Goal: Complete application form

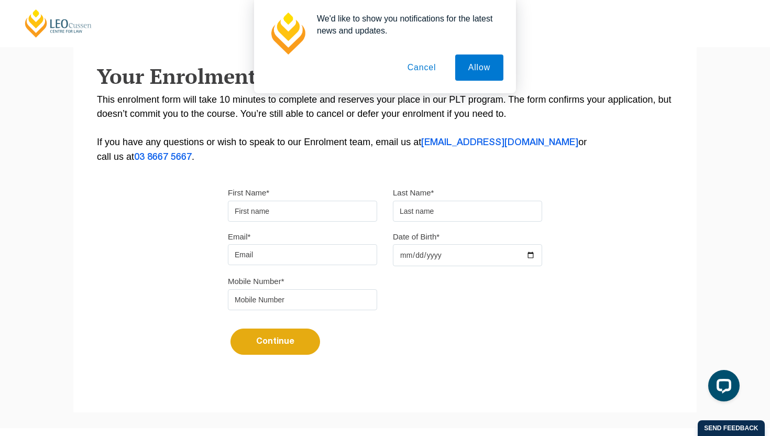
scroll to position [190, 0]
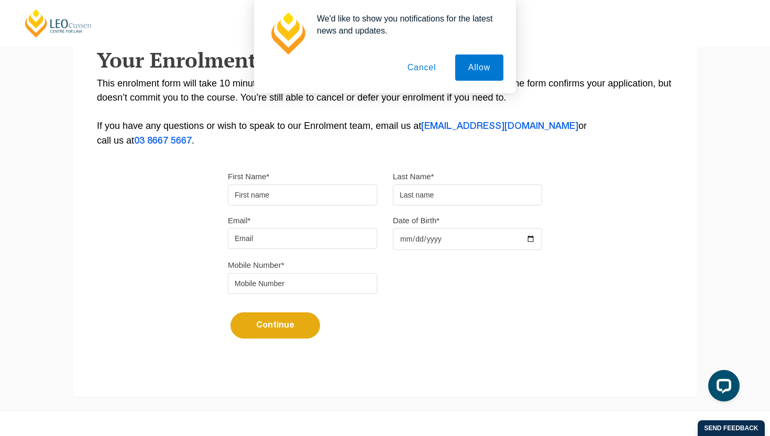
click at [280, 197] on input "First Name*" at bounding box center [302, 194] width 149 height 21
type input "[PERSON_NAME]"
type input "Revill"
type input "[PERSON_NAME][EMAIL_ADDRESS][DOMAIN_NAME]"
type input "0468959912"
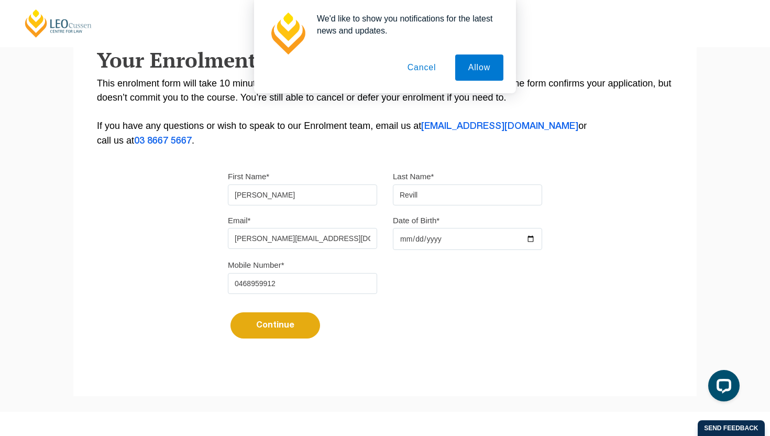
click at [402, 245] on input "Date of Birth*" at bounding box center [467, 239] width 149 height 22
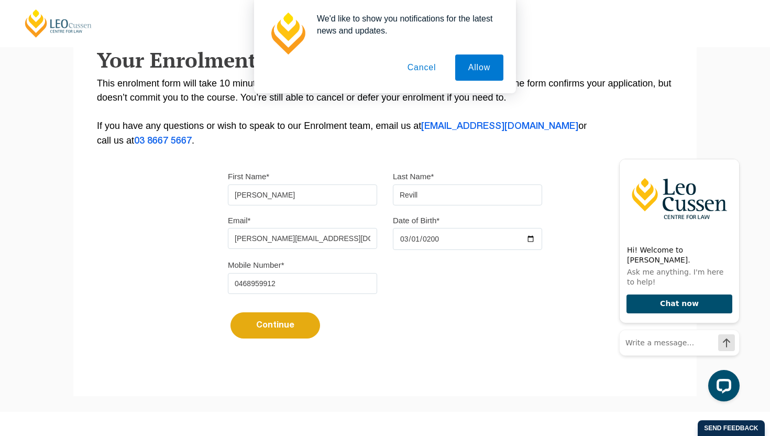
type input "[DATE]"
click at [297, 328] on button "Continue" at bounding box center [275, 325] width 90 height 26
select select
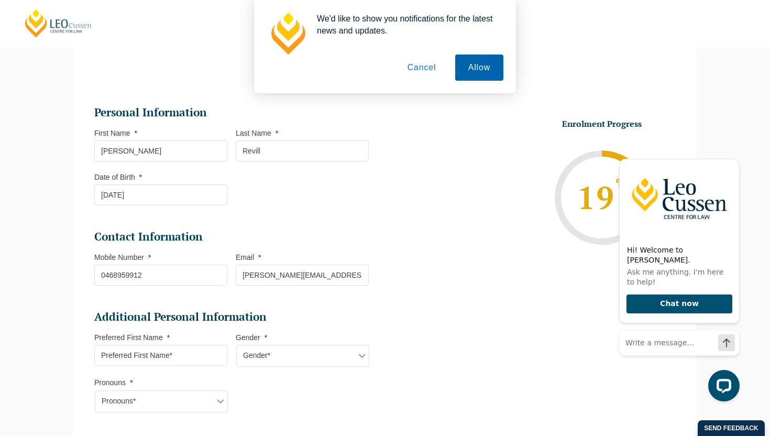
scroll to position [560, 0]
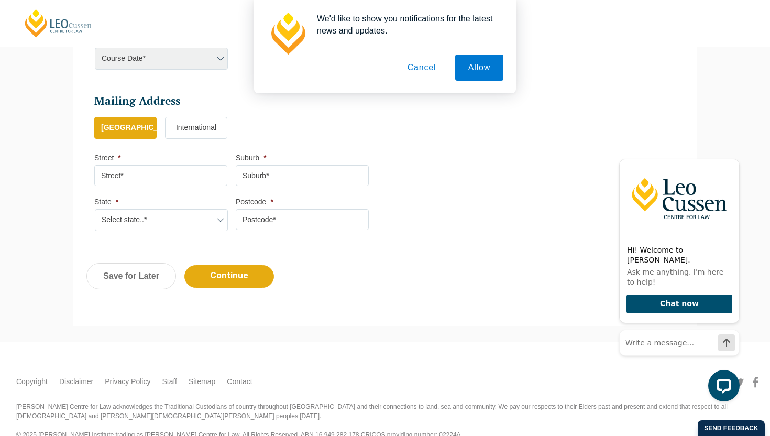
click at [178, 184] on input "Street *" at bounding box center [160, 175] width 133 height 21
type input "[STREET_ADDRESS]"
type input "[GEOGRAPHIC_DATA]"
select select "SA"
type input "5159"
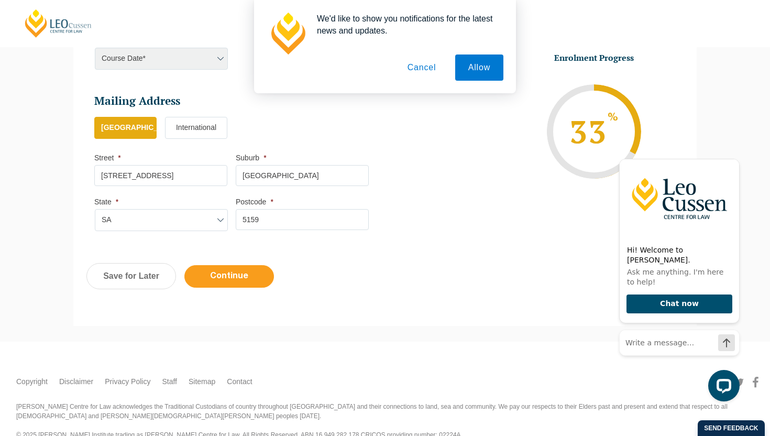
click at [230, 281] on input "Continue" at bounding box center [229, 276] width 90 height 23
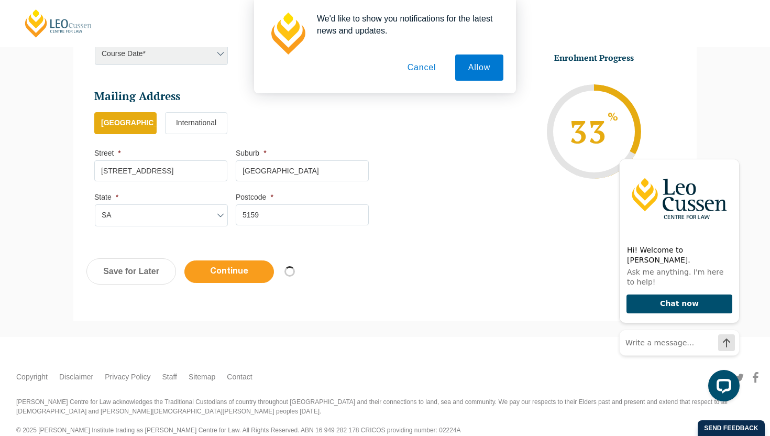
select select
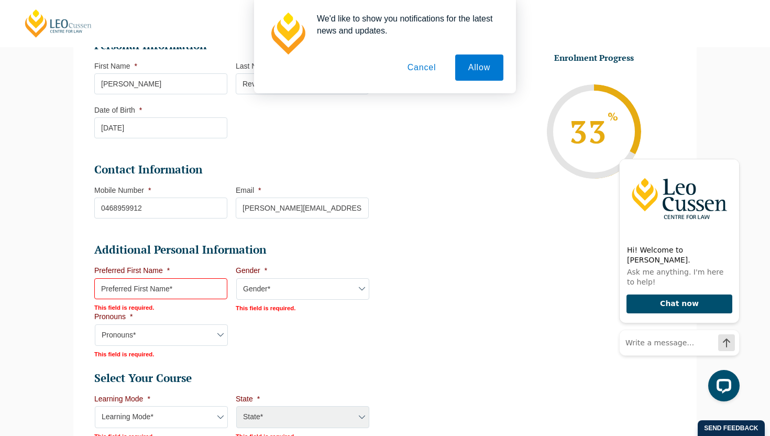
scroll to position [209, 0]
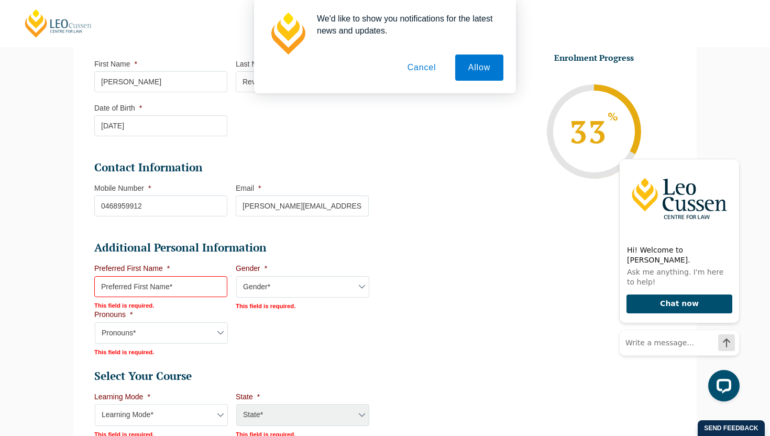
click at [181, 291] on input "Preferred First Name *" at bounding box center [160, 286] width 133 height 21
type input "[PERSON_NAME]"
click at [296, 289] on select "Gender* [DEMOGRAPHIC_DATA] [DEMOGRAPHIC_DATA] [DEMOGRAPHIC_DATA] [DEMOGRAPHIC_D…" at bounding box center [302, 287] width 133 height 22
select select "[DEMOGRAPHIC_DATA]"
click at [236, 277] on select "Gender* [DEMOGRAPHIC_DATA] [DEMOGRAPHIC_DATA] [DEMOGRAPHIC_DATA] [DEMOGRAPHIC_D…" at bounding box center [302, 287] width 133 height 22
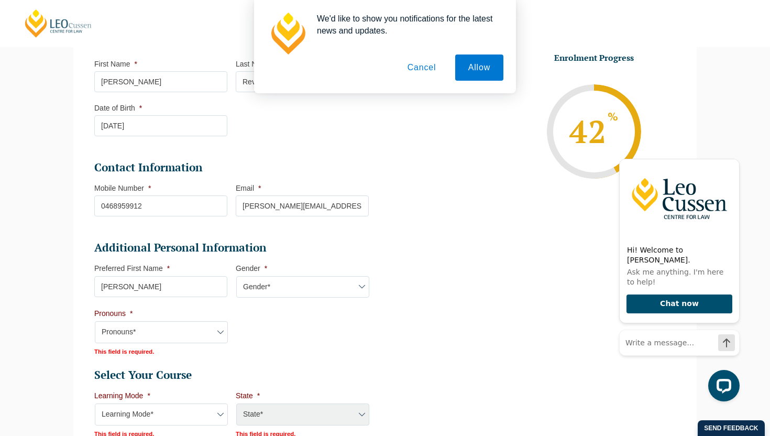
click at [211, 339] on select "Pronouns* She/Her/Hers He/Him/His They/Them/Theirs Other Prefer not to disclose" at bounding box center [161, 332] width 133 height 22
select select "She/Her/Hers"
click at [95, 322] on select "Pronouns* She/Her/Hers He/Him/His They/Them/Theirs Other Prefer not to disclose" at bounding box center [161, 332] width 133 height 22
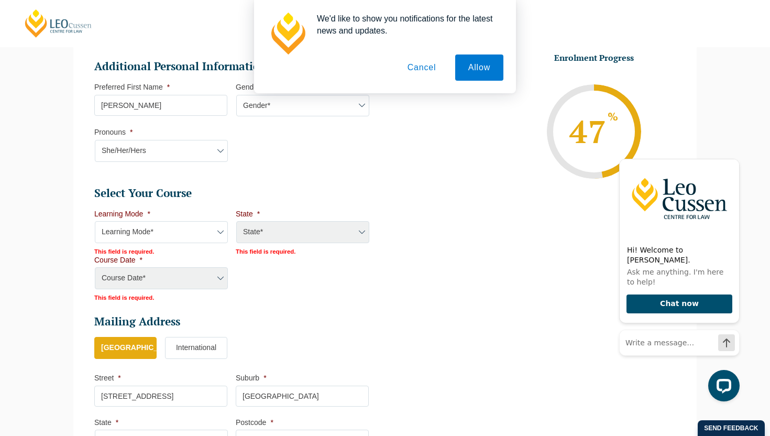
scroll to position [400, 0]
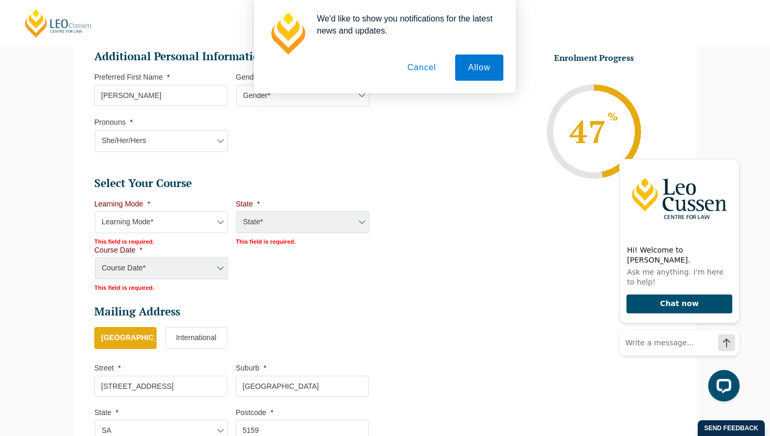
click at [207, 221] on select "Learning Mode* Online Full Time Learning Online Part Time Learning Blended Full…" at bounding box center [161, 222] width 133 height 22
select select "Online Full Time Learning"
click at [95, 212] on select "Learning Mode* Online Full Time Learning Online Part Time Learning Blended Full…" at bounding box center [161, 222] width 133 height 22
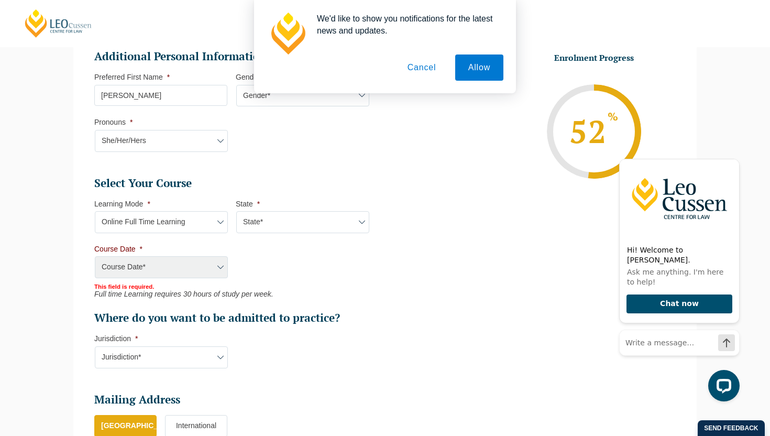
click at [272, 225] on select "State* National ([GEOGRAPHIC_DATA]/[GEOGRAPHIC_DATA], [GEOGRAPHIC_DATA], [GEOGR…" at bounding box center [302, 222] width 133 height 22
select select "National ([GEOGRAPHIC_DATA]/[GEOGRAPHIC_DATA], [GEOGRAPHIC_DATA], [GEOGRAPHIC_D…"
click at [236, 212] on select "State* National ([GEOGRAPHIC_DATA]/[GEOGRAPHIC_DATA], [GEOGRAPHIC_DATA], [GEOGR…" at bounding box center [302, 222] width 133 height 22
click at [201, 275] on select "Course Date* [DATE] ([DATE] to [DATE]) [DATE] ([DATE] to [DATE]) [DATE] ([DATE]…" at bounding box center [161, 267] width 133 height 22
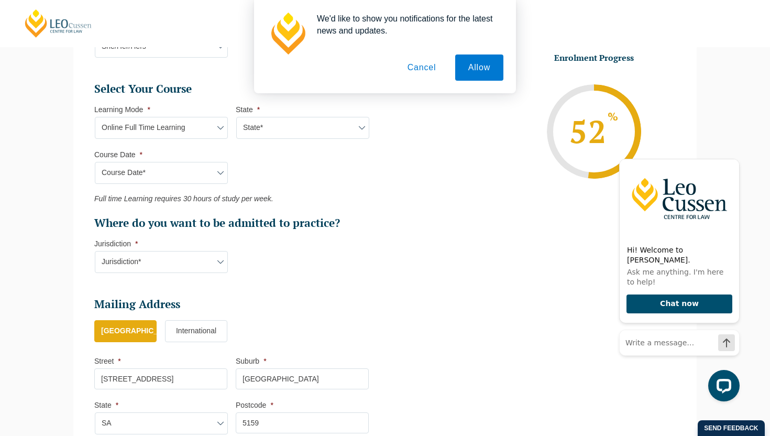
scroll to position [502, 0]
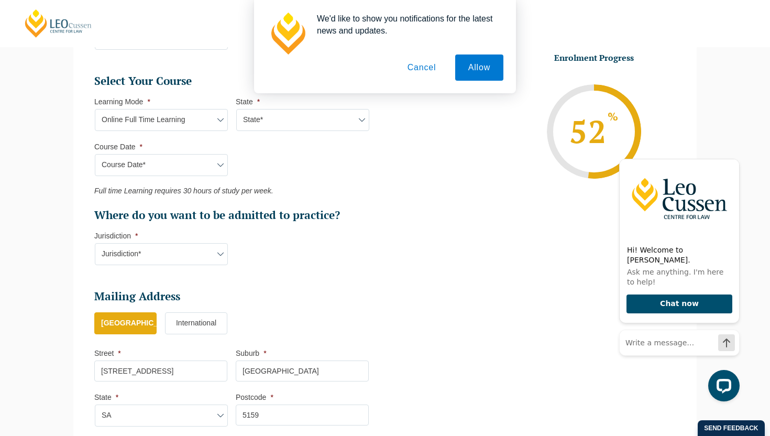
click at [205, 257] on select "Jurisdiction* VIC [GEOGRAPHIC_DATA]/[GEOGRAPHIC_DATA] SA [GEOGRAPHIC_DATA] [GEO…" at bounding box center [161, 254] width 133 height 22
select select "SA"
click at [95, 244] on select "Jurisdiction* VIC [GEOGRAPHIC_DATA]/[GEOGRAPHIC_DATA] SA [GEOGRAPHIC_DATA] [GEO…" at bounding box center [161, 254] width 133 height 22
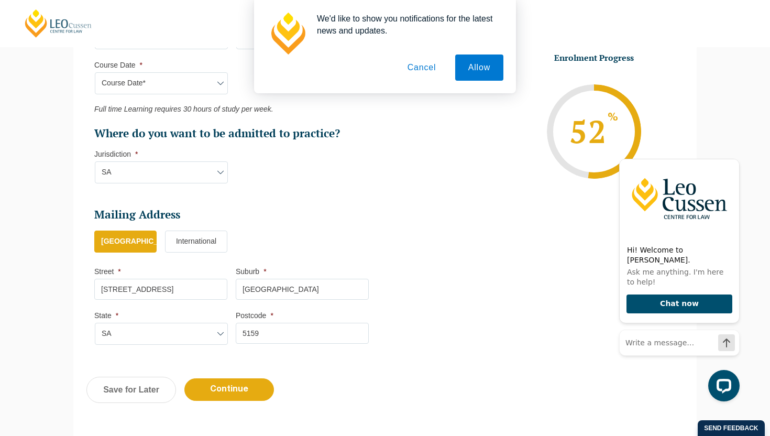
scroll to position [613, 0]
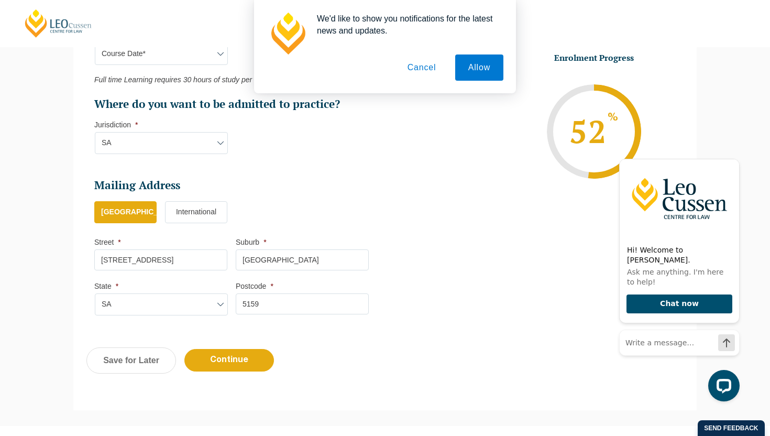
click at [171, 260] on input "[STREET_ADDRESS]" at bounding box center [160, 259] width 133 height 21
drag, startPoint x: 171, startPoint y: 260, endPoint x: 82, endPoint y: 259, distance: 89.0
type input "[STREET_ADDRESS]"
drag, startPoint x: 282, startPoint y: 303, endPoint x: 251, endPoint y: 304, distance: 30.9
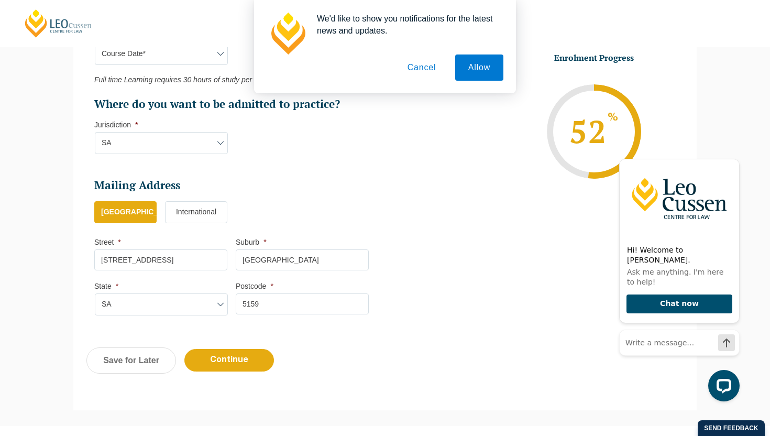
click at [251, 304] on input "5159" at bounding box center [302, 303] width 133 height 21
type input "5173"
click at [294, 262] on input "[GEOGRAPHIC_DATA]" at bounding box center [302, 259] width 133 height 21
drag, startPoint x: 286, startPoint y: 262, endPoint x: 228, endPoint y: 260, distance: 58.2
click at [228, 234] on ul "Mailing Address Mailing Country * [GEOGRAPHIC_DATA] [GEOGRAPHIC_DATA] * [STREET…" at bounding box center [235, 206] width 283 height 56
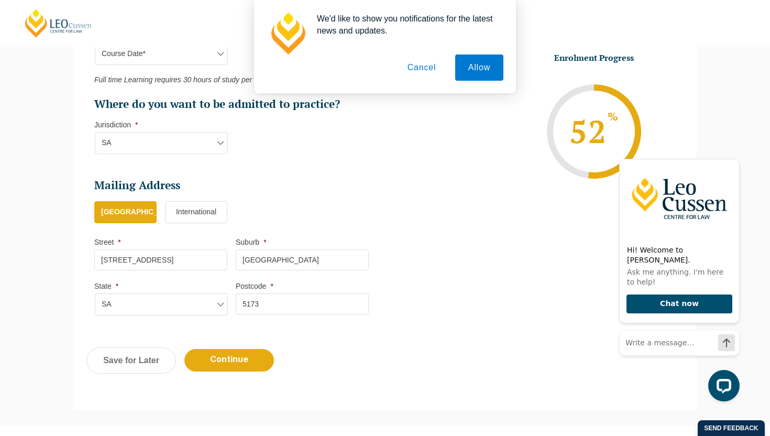
click at [302, 259] on input "[GEOGRAPHIC_DATA]" at bounding box center [302, 259] width 133 height 21
drag, startPoint x: 302, startPoint y: 259, endPoint x: 231, endPoint y: 255, distance: 71.4
click at [231, 234] on ul "Mailing Address Mailing Country * [GEOGRAPHIC_DATA] [GEOGRAPHIC_DATA] * [STREET…" at bounding box center [235, 206] width 283 height 56
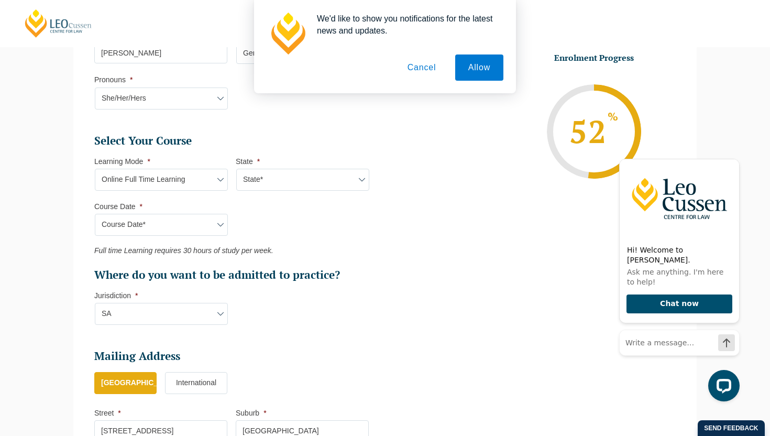
scroll to position [443, 0]
type input "[GEOGRAPHIC_DATA]"
click at [218, 223] on select "Course Date* [DATE] ([DATE] to [DATE]) [DATE] ([DATE] to [DATE]) [DATE] ([DATE]…" at bounding box center [161, 224] width 133 height 22
select select "[DATE] ([DATE] to [DATE])"
click at [95, 214] on select "Course Date* [DATE] ([DATE] to [DATE]) [DATE] ([DATE] to [DATE]) [DATE] ([DATE]…" at bounding box center [161, 224] width 133 height 22
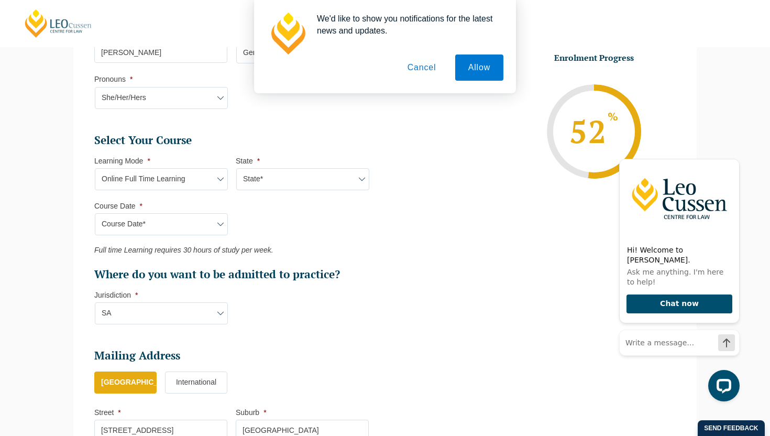
type input "Intake [DATE] FT"
type input "Practical Legal Training (NAT)"
select select "NAT PLT (FEB) 2026 Full Time Online"
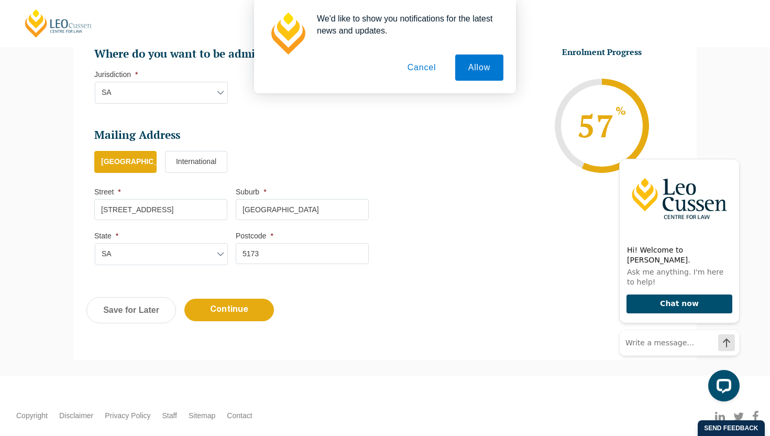
scroll to position [669, 0]
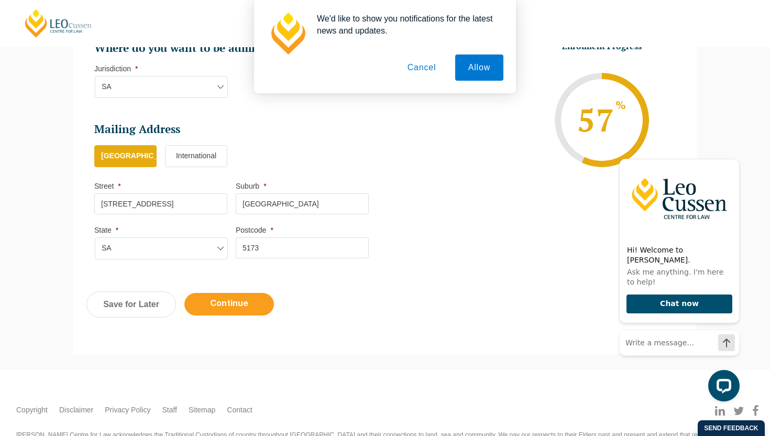
click at [252, 308] on input "Continue" at bounding box center [229, 304] width 90 height 23
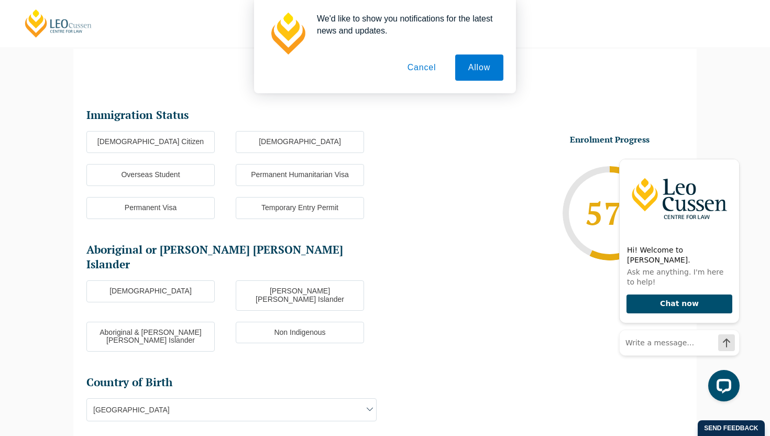
scroll to position [91, 0]
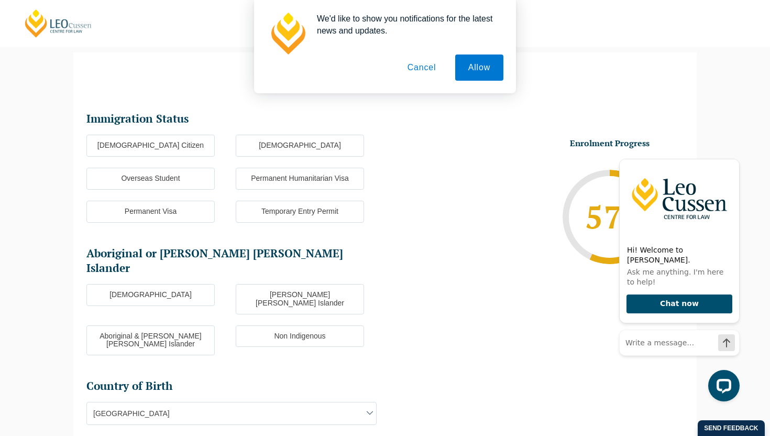
click at [182, 148] on label "[DEMOGRAPHIC_DATA] Citizen" at bounding box center [150, 146] width 128 height 22
click at [0, 0] on input "[DEMOGRAPHIC_DATA] Citizen" at bounding box center [0, 0] width 0 height 0
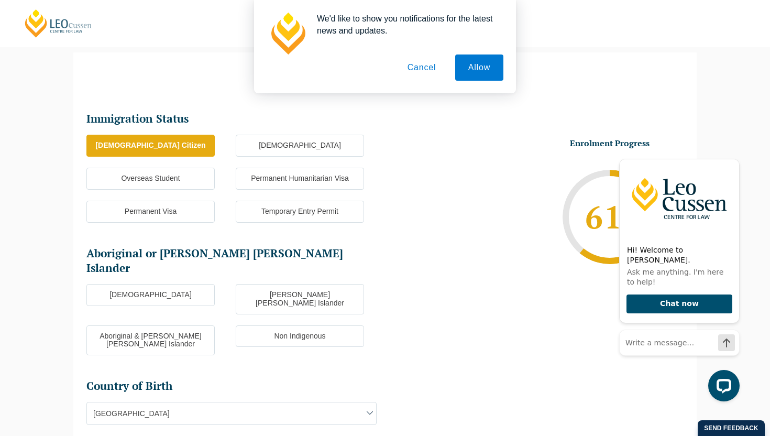
click at [282, 325] on label "Non Indigenous" at bounding box center [300, 336] width 128 height 22
click at [0, 0] on input "Non Indigenous" at bounding box center [0, 0] width 0 height 0
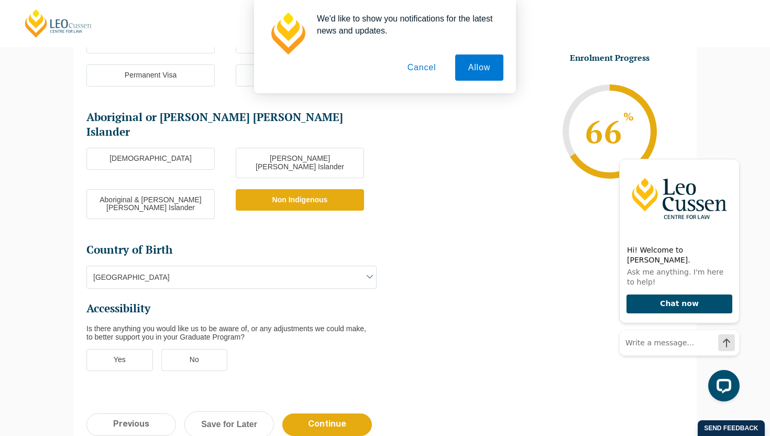
scroll to position [227, 0]
click at [216, 348] on label "No" at bounding box center [194, 359] width 67 height 22
click at [0, 0] on input "No" at bounding box center [0, 0] width 0 height 0
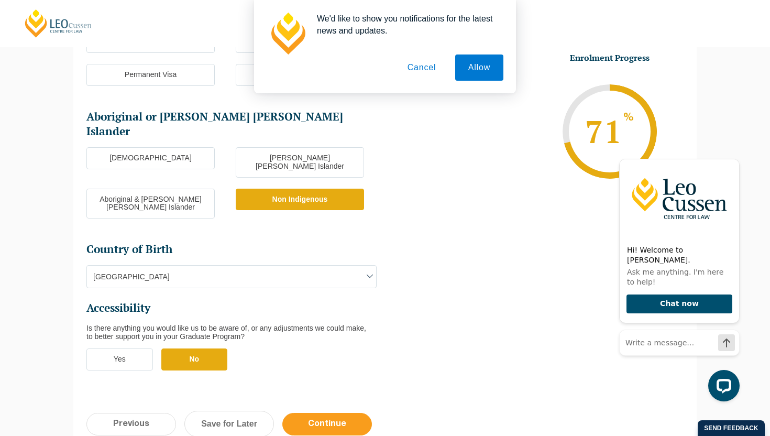
click at [329, 413] on input "Continue" at bounding box center [327, 424] width 90 height 23
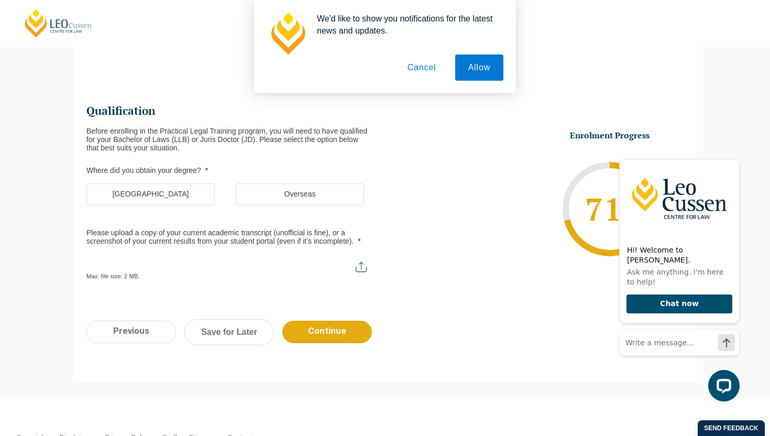
scroll to position [91, 0]
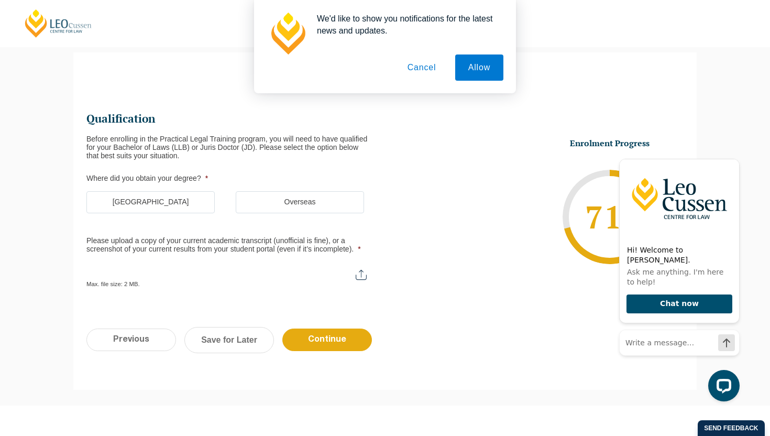
click at [172, 197] on label "[GEOGRAPHIC_DATA]" at bounding box center [150, 202] width 128 height 22
click at [0, 0] on input "[GEOGRAPHIC_DATA]" at bounding box center [0, 0] width 0 height 0
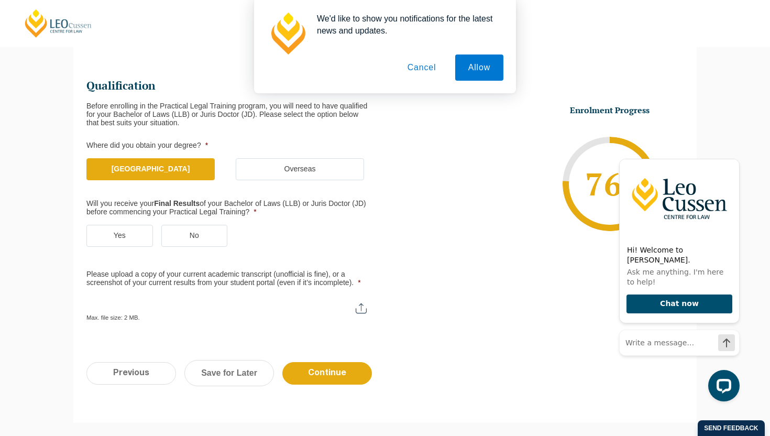
scroll to position [126, 0]
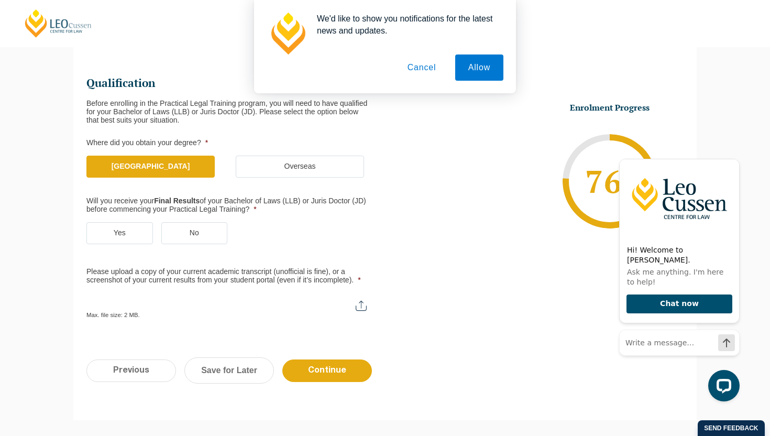
click at [123, 230] on label "Yes" at bounding box center [119, 233] width 67 height 22
click at [0, 0] on input "Yes" at bounding box center [0, 0] width 0 height 0
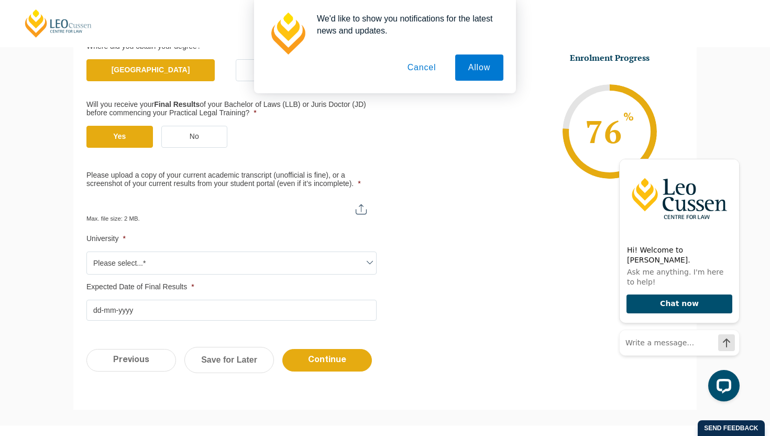
scroll to position [222, 0]
click at [249, 267] on span "Please select...*" at bounding box center [231, 263] width 289 height 22
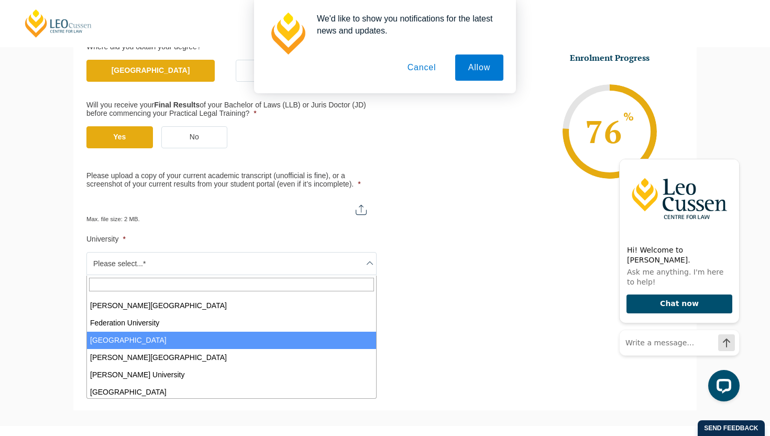
scroll to position [155, 0]
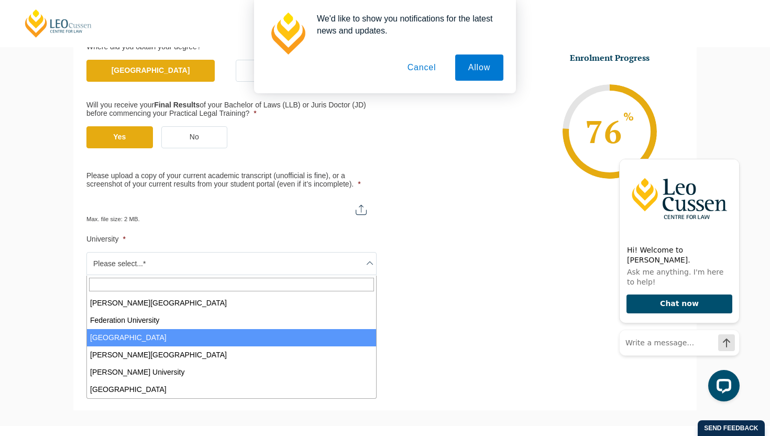
select select "[GEOGRAPHIC_DATA]"
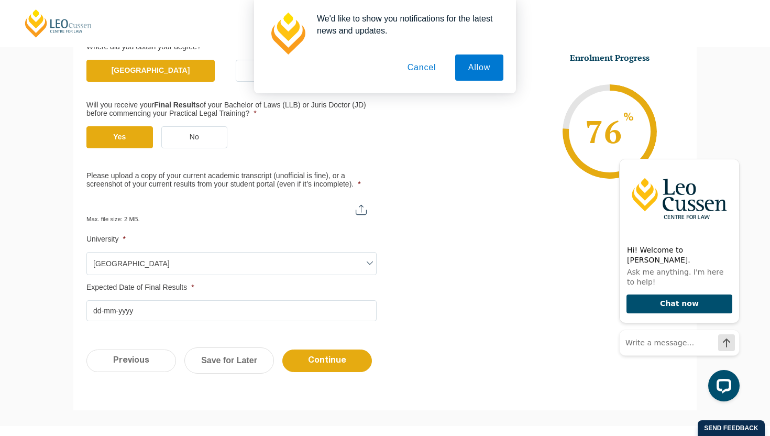
click at [155, 314] on input "Expected Date of Final Results *" at bounding box center [231, 310] width 290 height 21
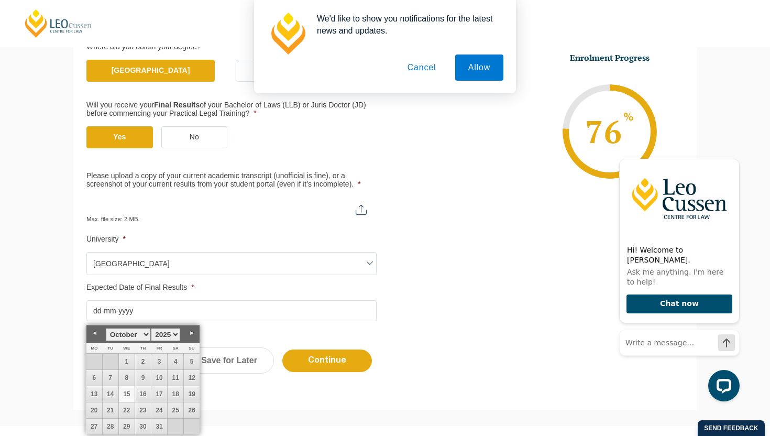
click at [144, 336] on select "January February March April May June July August September October November De…" at bounding box center [128, 334] width 45 height 13
click at [96, 376] on link "8" at bounding box center [94, 378] width 16 height 16
type input "[DATE]"
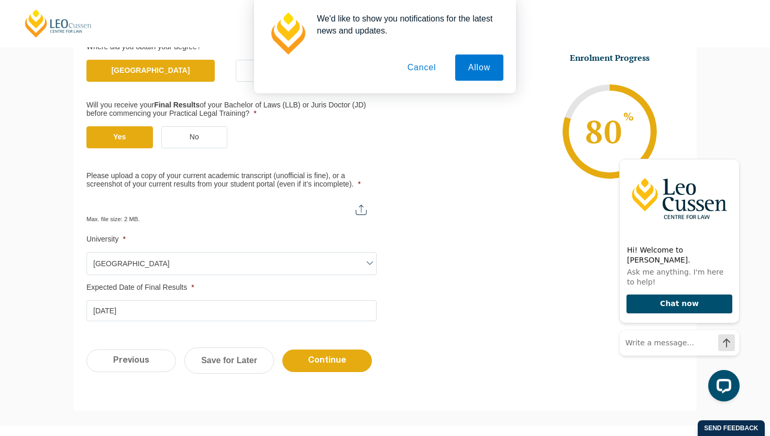
click at [425, 64] on button "Cancel" at bounding box center [421, 67] width 55 height 26
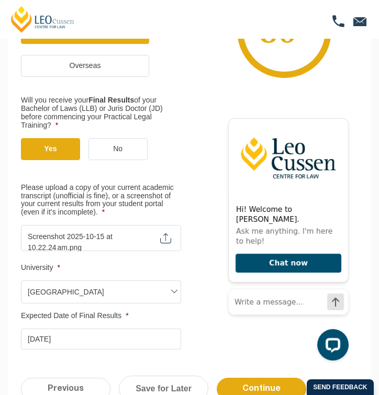
type input "C:\fakepath\Screenshot [DATE] 10.22.33 am.png"
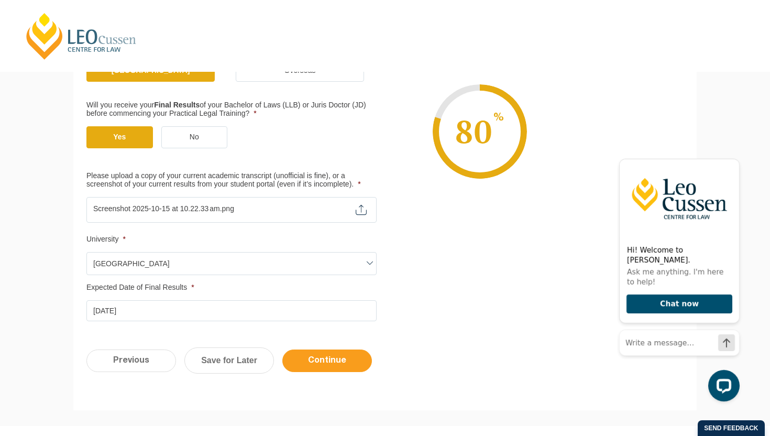
click at [336, 358] on input "Continue" at bounding box center [327, 360] width 90 height 23
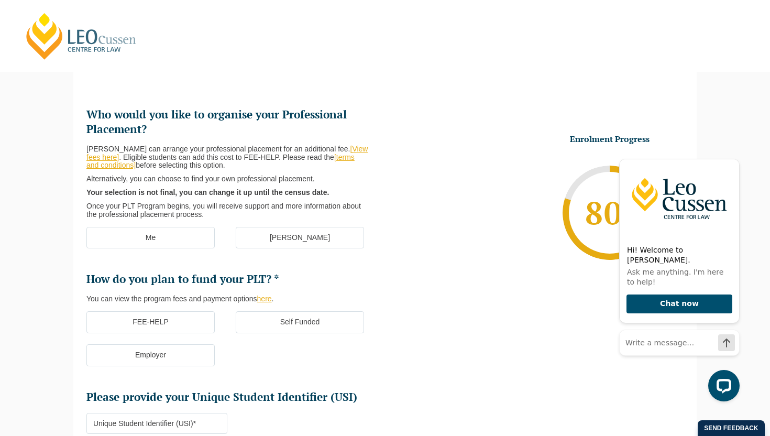
scroll to position [91, 0]
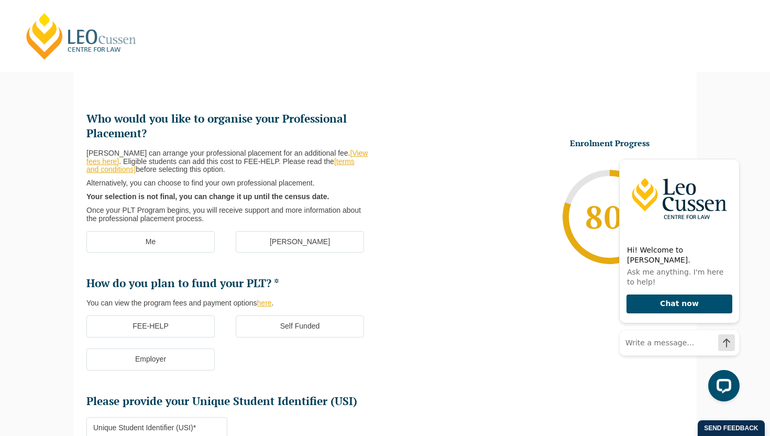
click at [196, 238] on label "Me" at bounding box center [150, 242] width 128 height 22
click at [0, 0] on input "Me" at bounding box center [0, 0] width 0 height 0
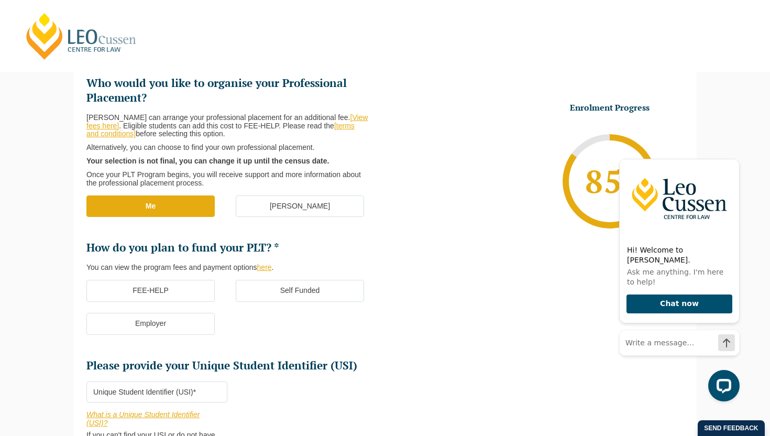
scroll to position [158, 0]
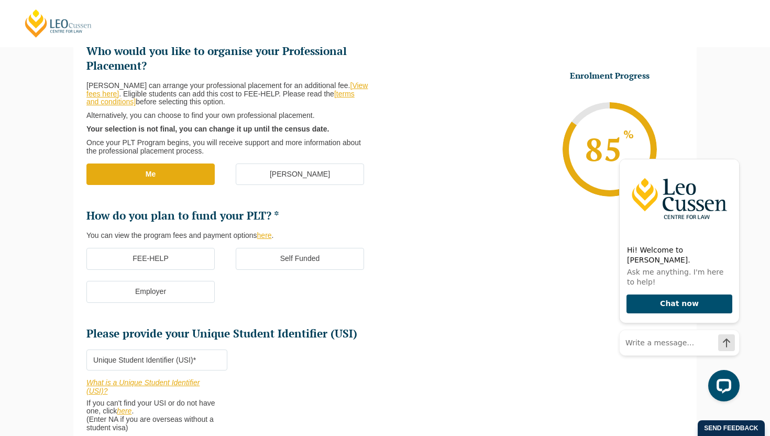
click at [188, 252] on label "FEE-HELP" at bounding box center [150, 259] width 128 height 22
click at [0, 0] on input "FEE-HELP" at bounding box center [0, 0] width 0 height 0
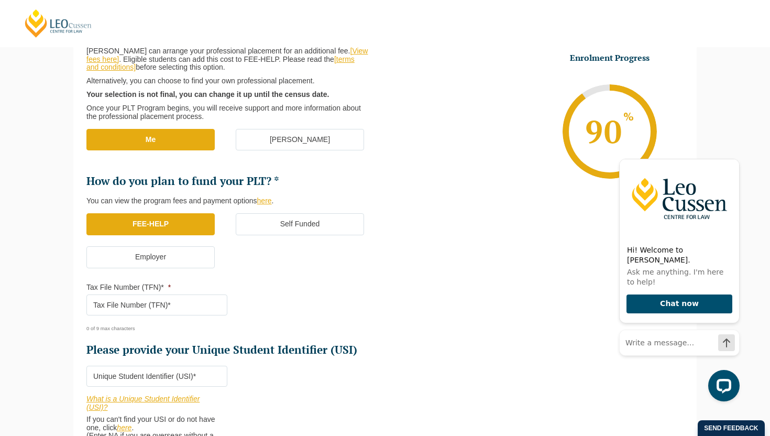
scroll to position [194, 0]
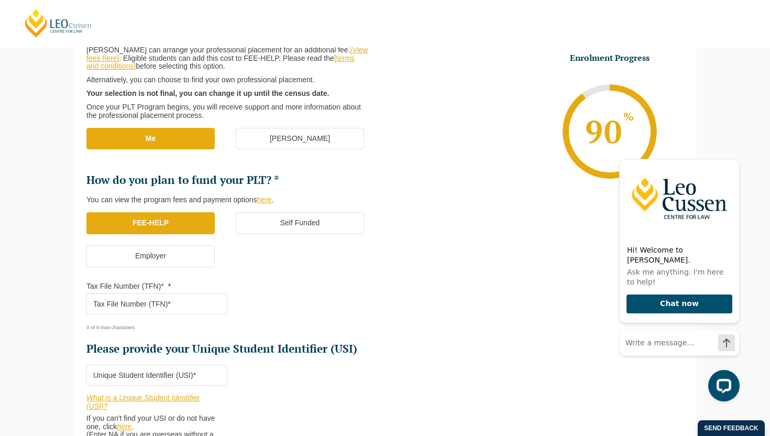
click at [169, 301] on input "Tax File Number (TFN)* *" at bounding box center [156, 303] width 141 height 21
type input "995280300"
click at [165, 376] on input "Please provide your Unique Student Identifier (USI) *" at bounding box center [156, 375] width 141 height 21
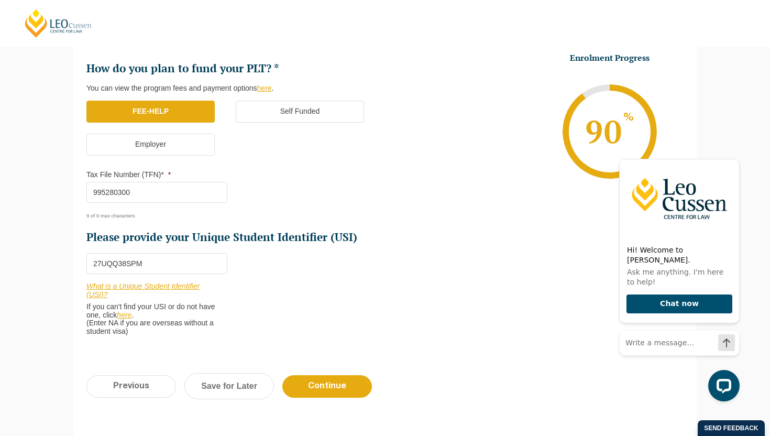
scroll to position [307, 0]
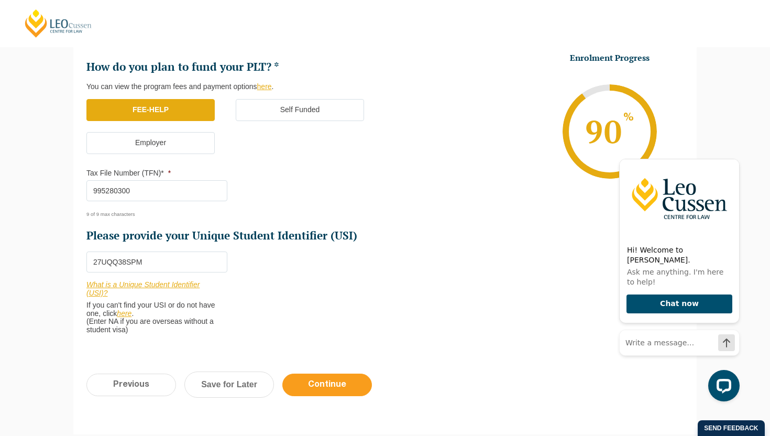
type input "27UQQ38SPM"
click at [311, 382] on input "Continue" at bounding box center [327, 384] width 90 height 23
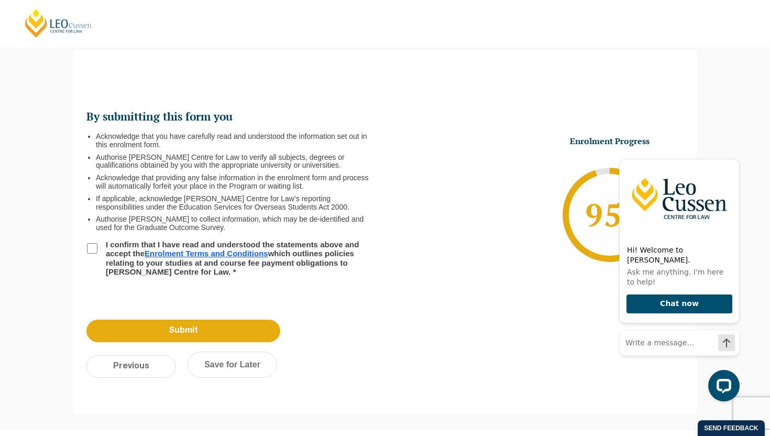
scroll to position [91, 0]
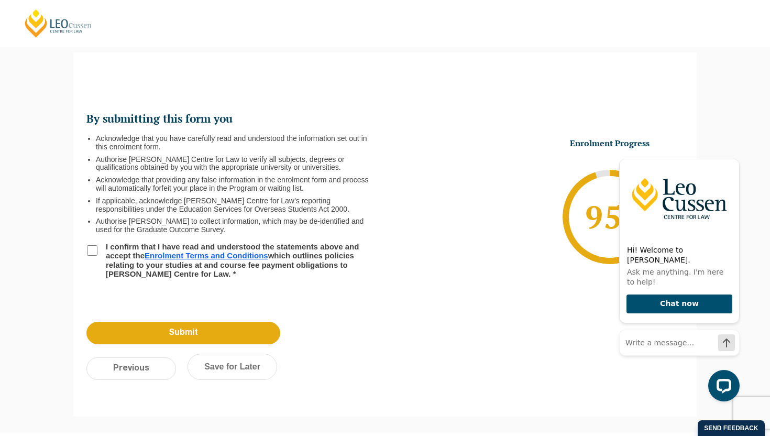
click at [90, 248] on input "I confirm that I have read and understood the statements above and accept the E…" at bounding box center [92, 250] width 10 height 10
checkbox input "true"
click at [159, 330] on input "Submit" at bounding box center [183, 333] width 194 height 23
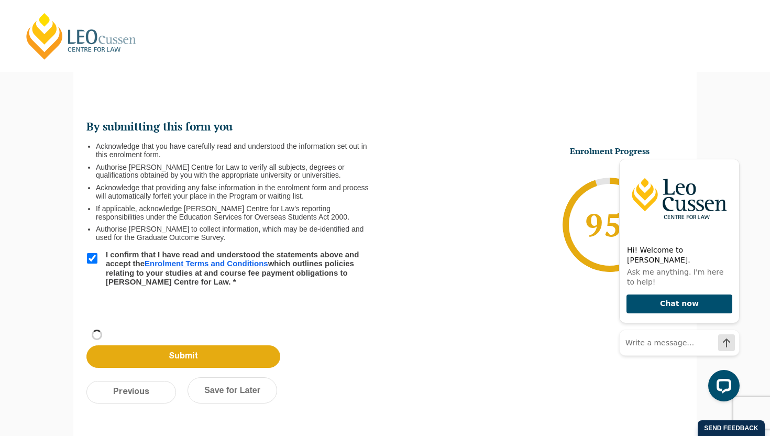
scroll to position [0, 0]
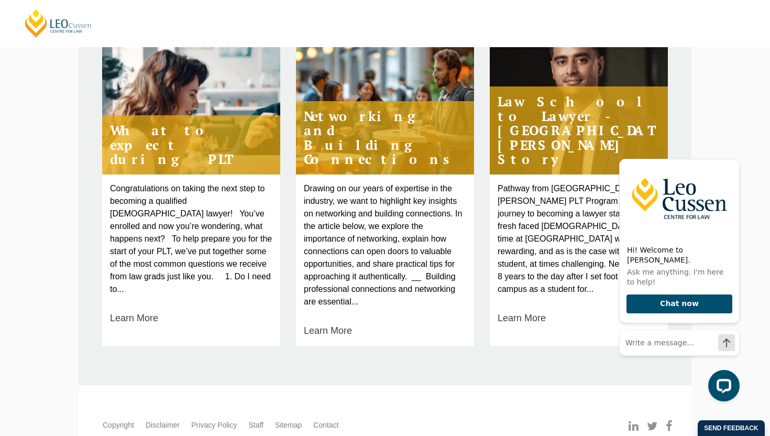
scroll to position [479, 0]
